Goal: Obtain resource: Obtain resource

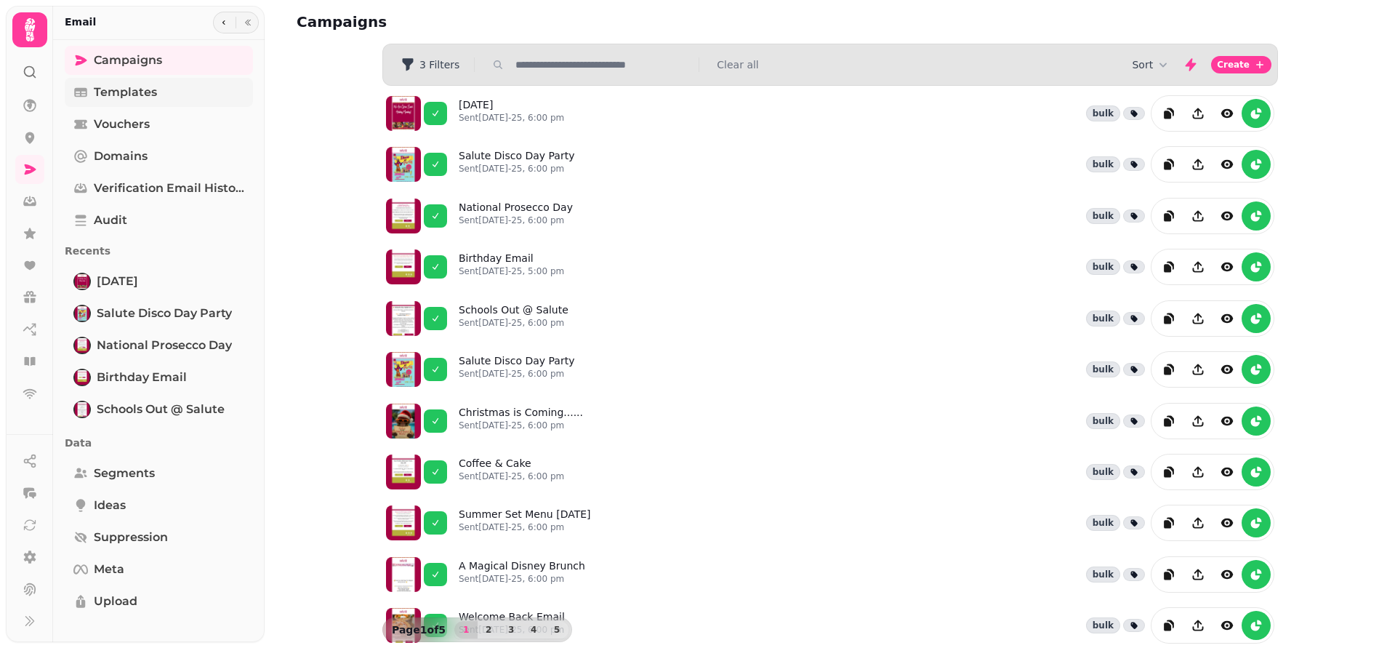
click at [172, 88] on link "Templates" at bounding box center [159, 92] width 188 height 29
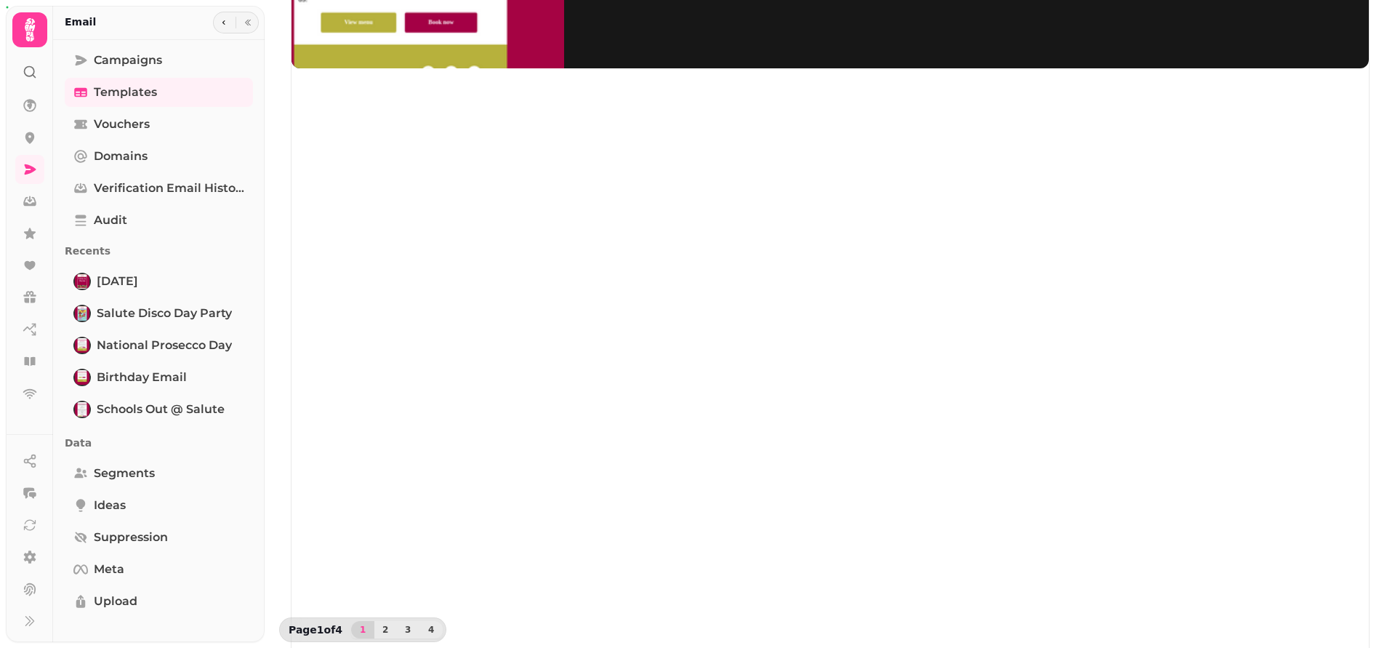
scroll to position [237, 0]
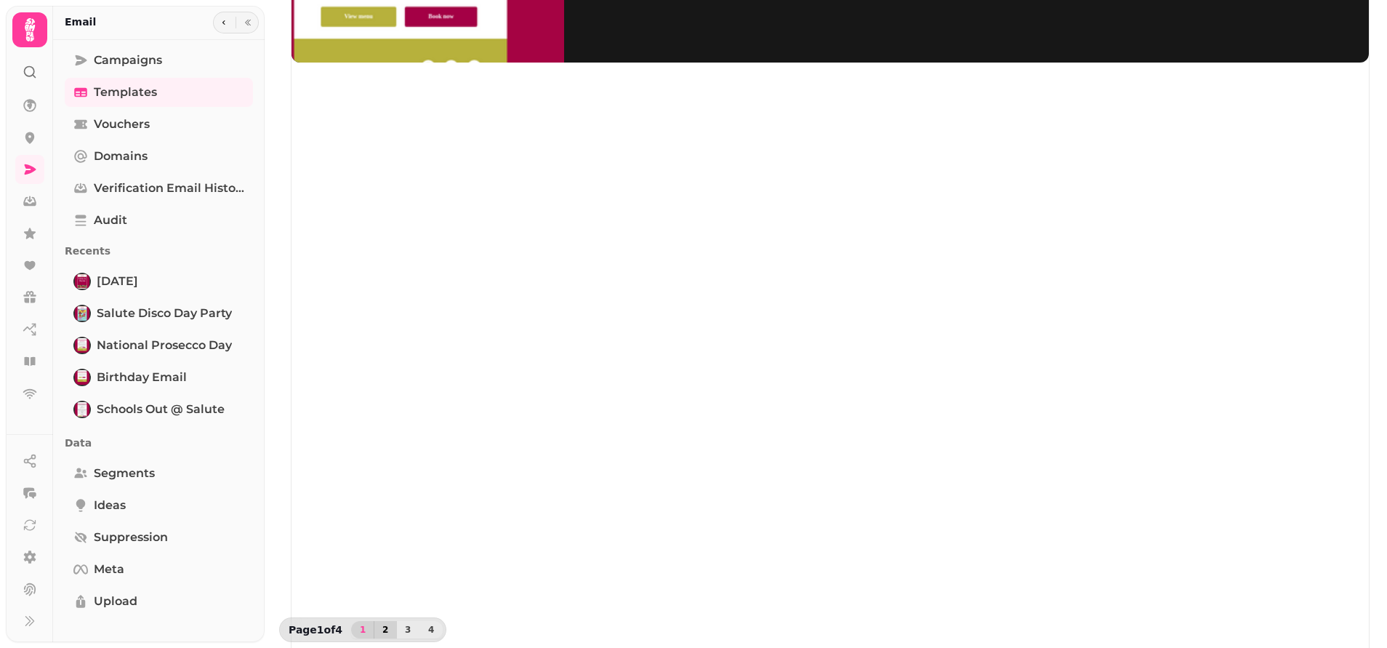
click at [383, 627] on span "2" at bounding box center [385, 629] width 12 height 9
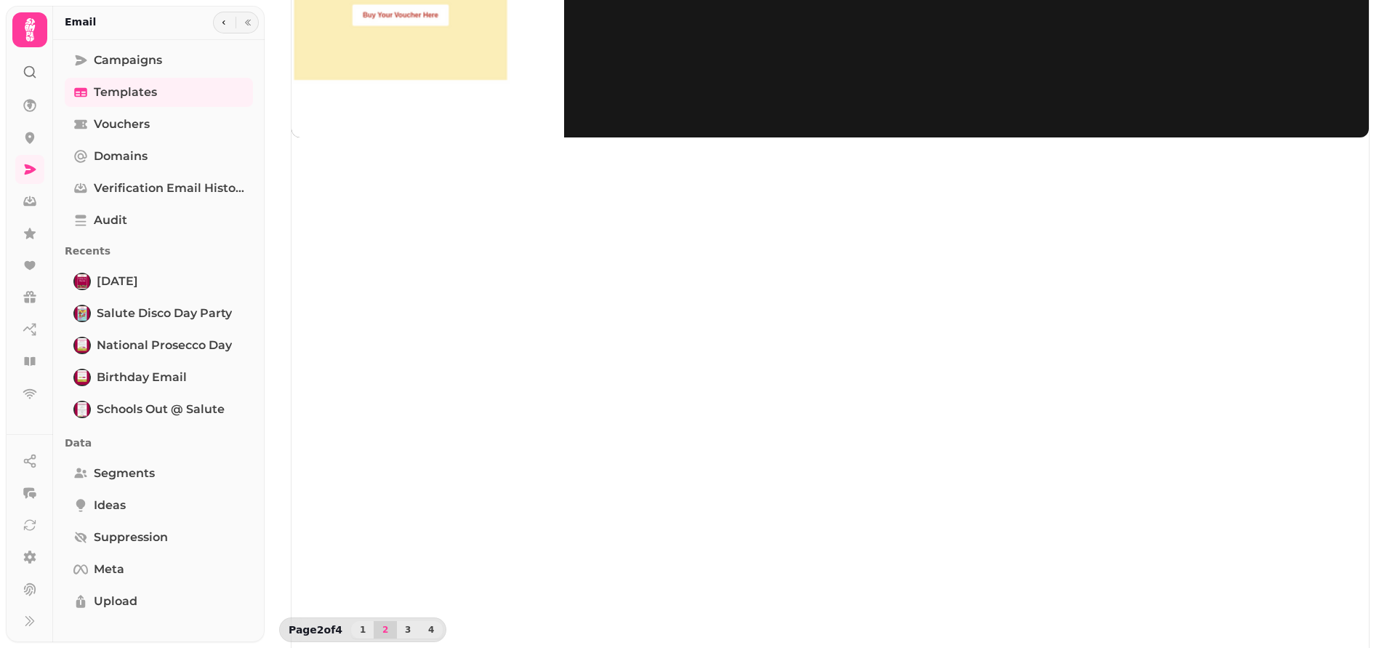
scroll to position [128, 0]
